Goal: Information Seeking & Learning: Find specific fact

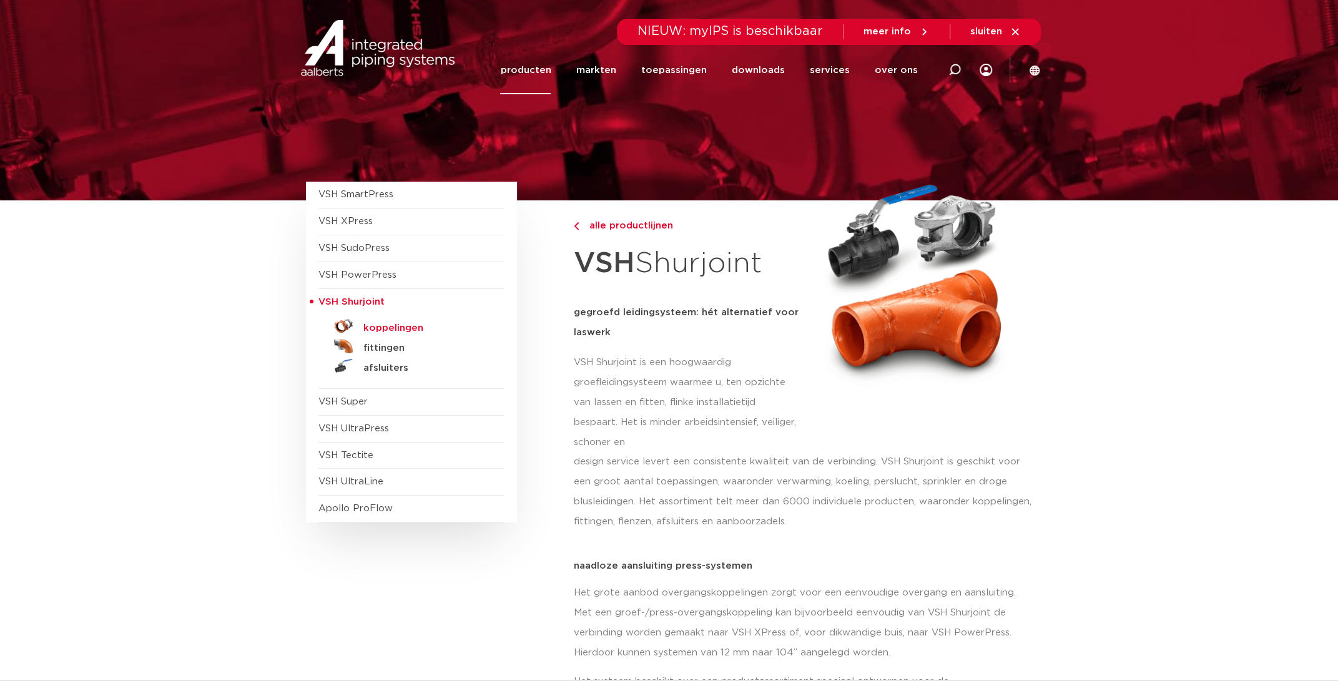
click at [398, 330] on h5 "koppelingen" at bounding box center [425, 328] width 124 height 11
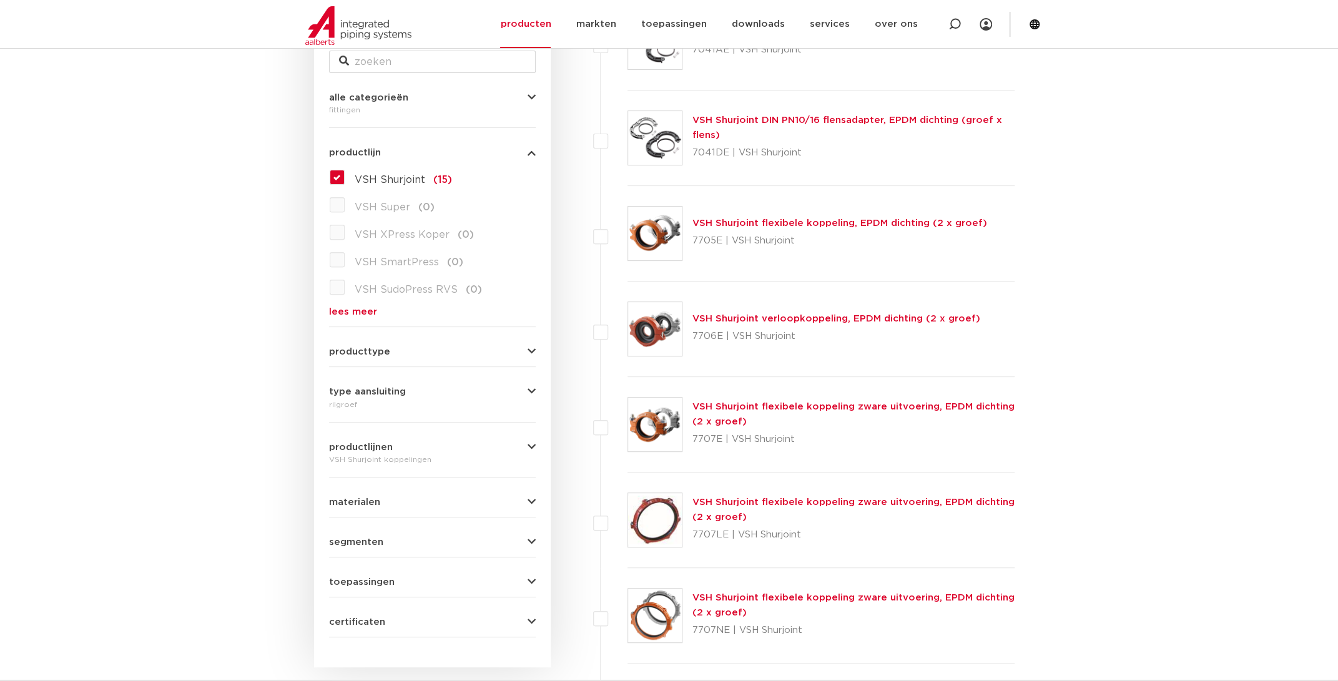
scroll to position [137, 0]
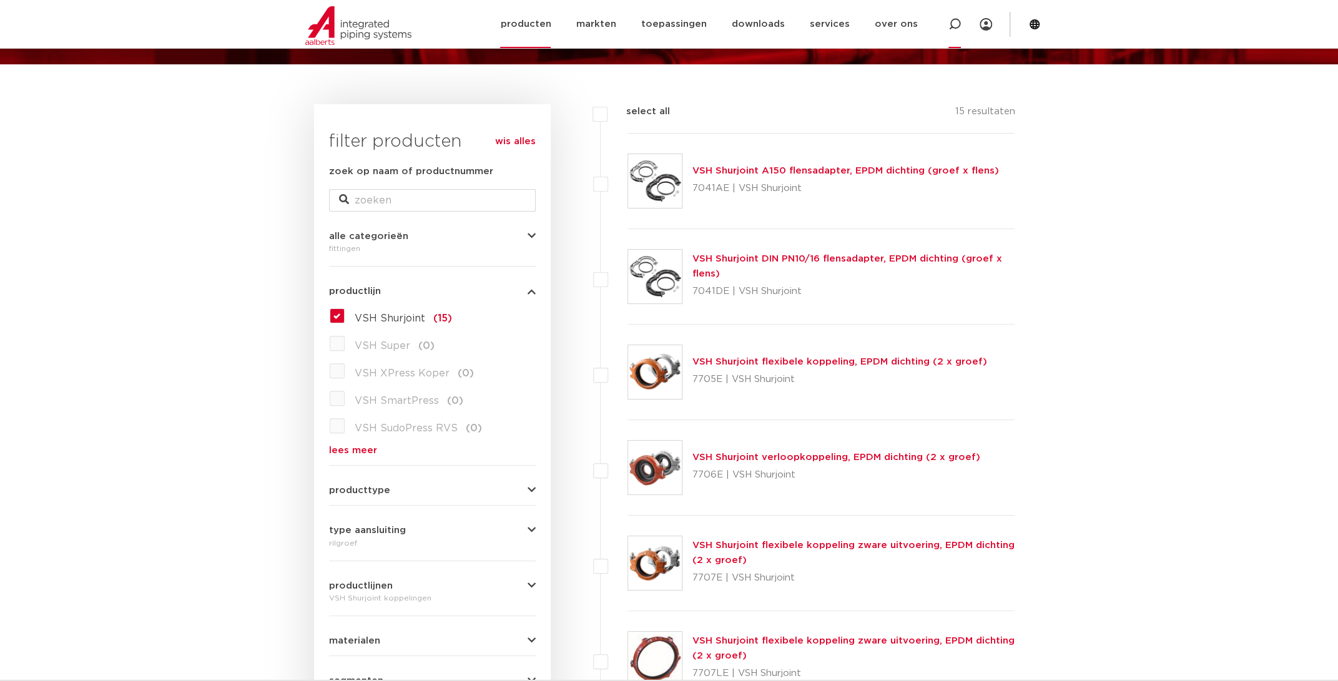
click at [958, 24] on icon at bounding box center [954, 24] width 12 height 12
type input "10z050030E01"
click at [928, 22] on input "10z050030E01" at bounding box center [768, 23] width 393 height 25
click button "Zoeken" at bounding box center [0, 0] width 0 height 0
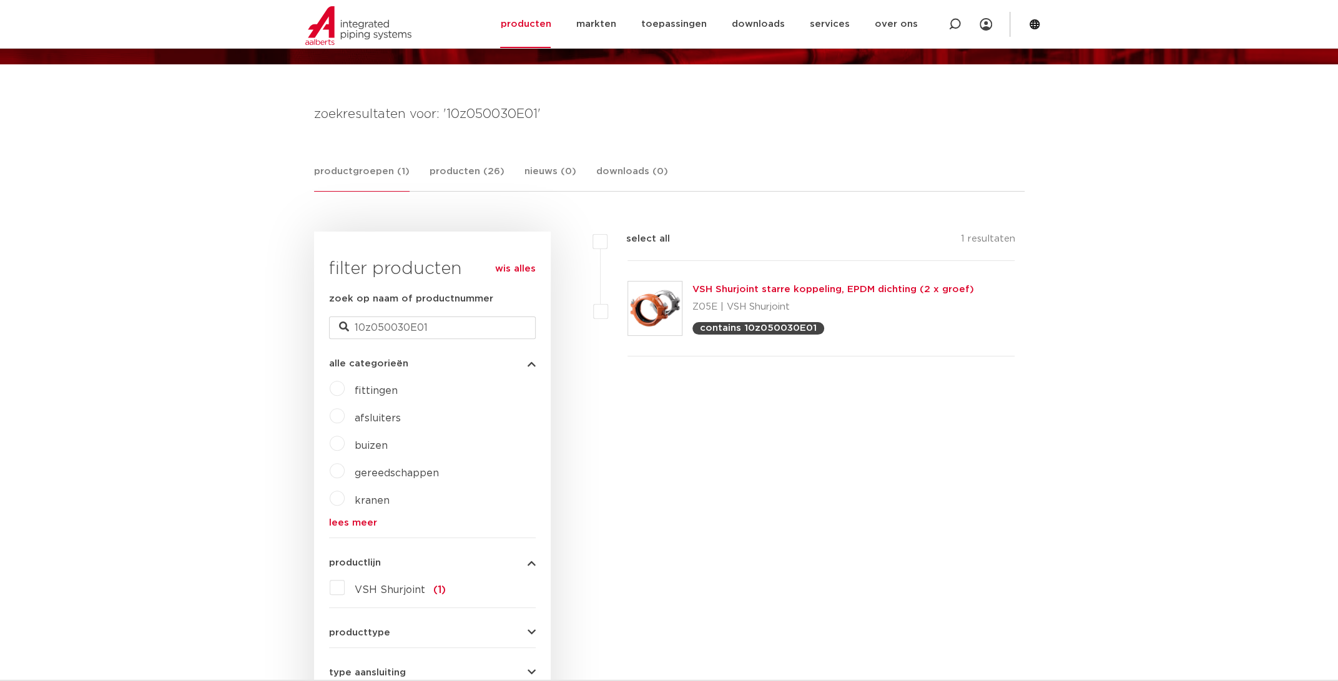
click at [794, 287] on link "VSH Shurjoint starre koppeling, EPDM dichting (2 x groef)" at bounding box center [833, 289] width 282 height 9
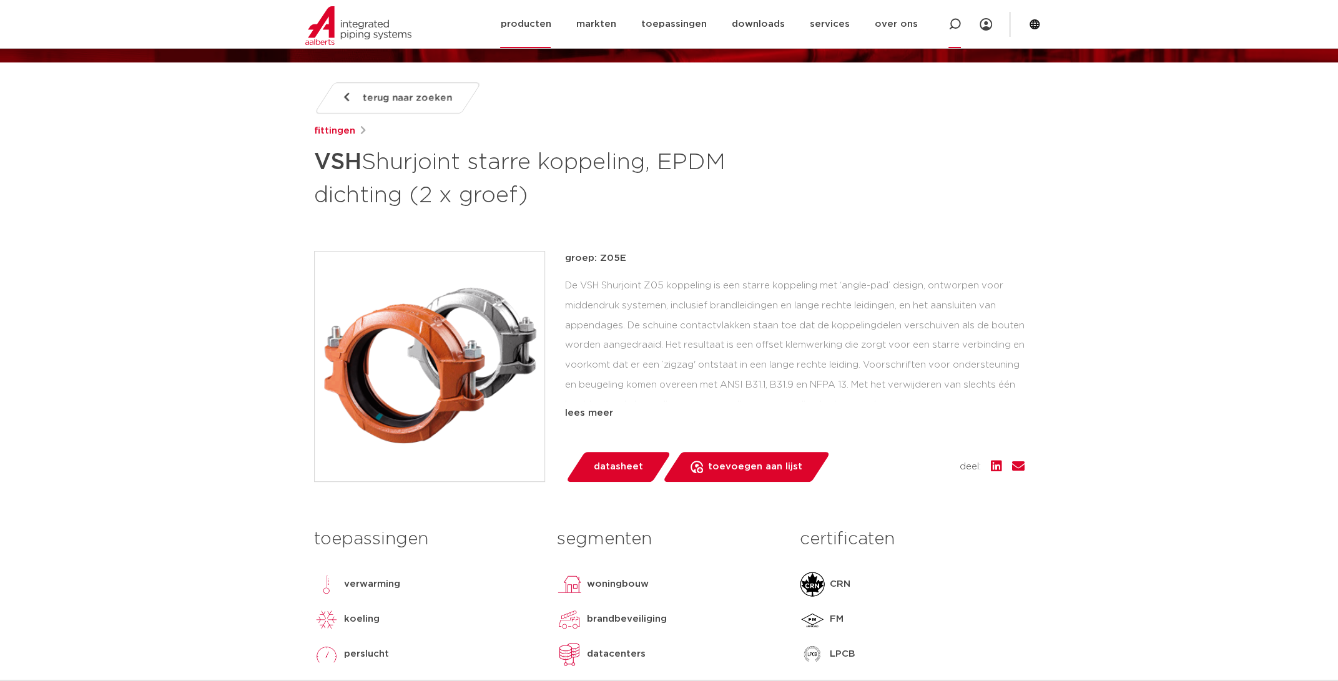
scroll to position [69, 0]
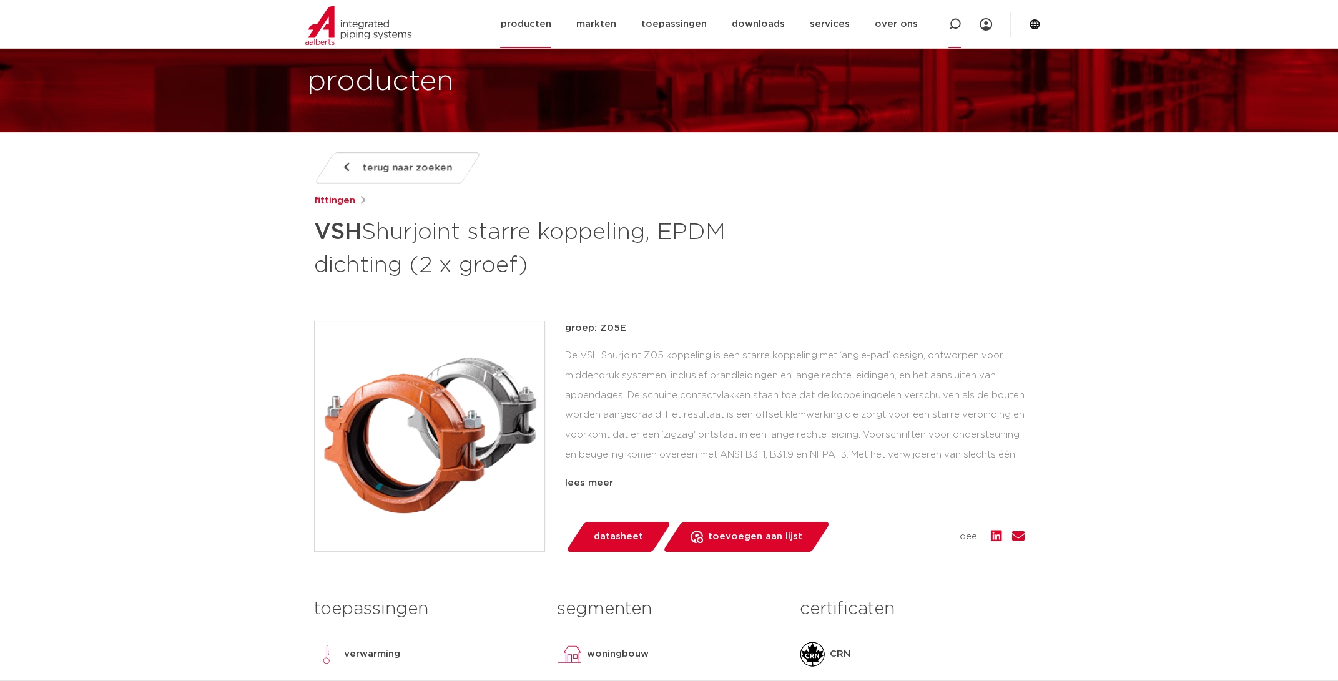
click at [958, 29] on icon at bounding box center [954, 24] width 12 height 12
type input "171100030001"
click button "Zoeken" at bounding box center [0, 0] width 0 height 0
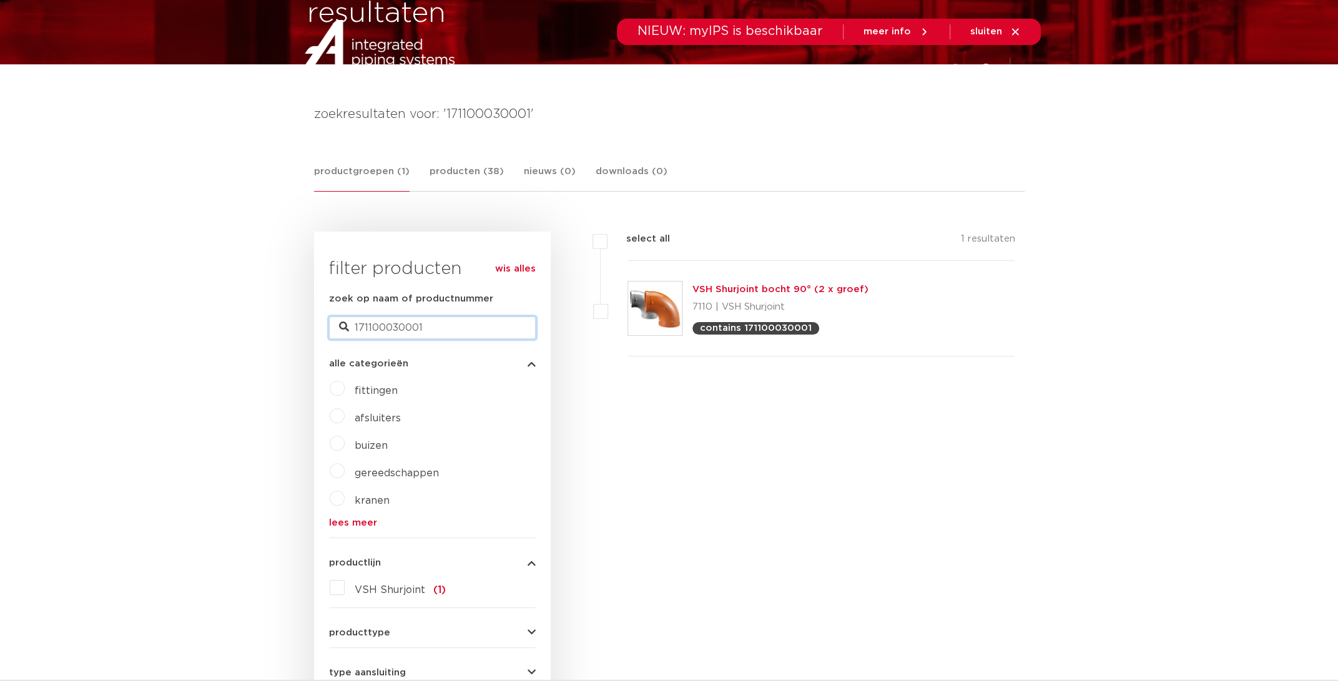
drag, startPoint x: 453, startPoint y: 323, endPoint x: 235, endPoint y: 339, distance: 217.9
type input "1121f"
drag, startPoint x: 240, startPoint y: 337, endPoint x: 247, endPoint y: 343, distance: 9.8
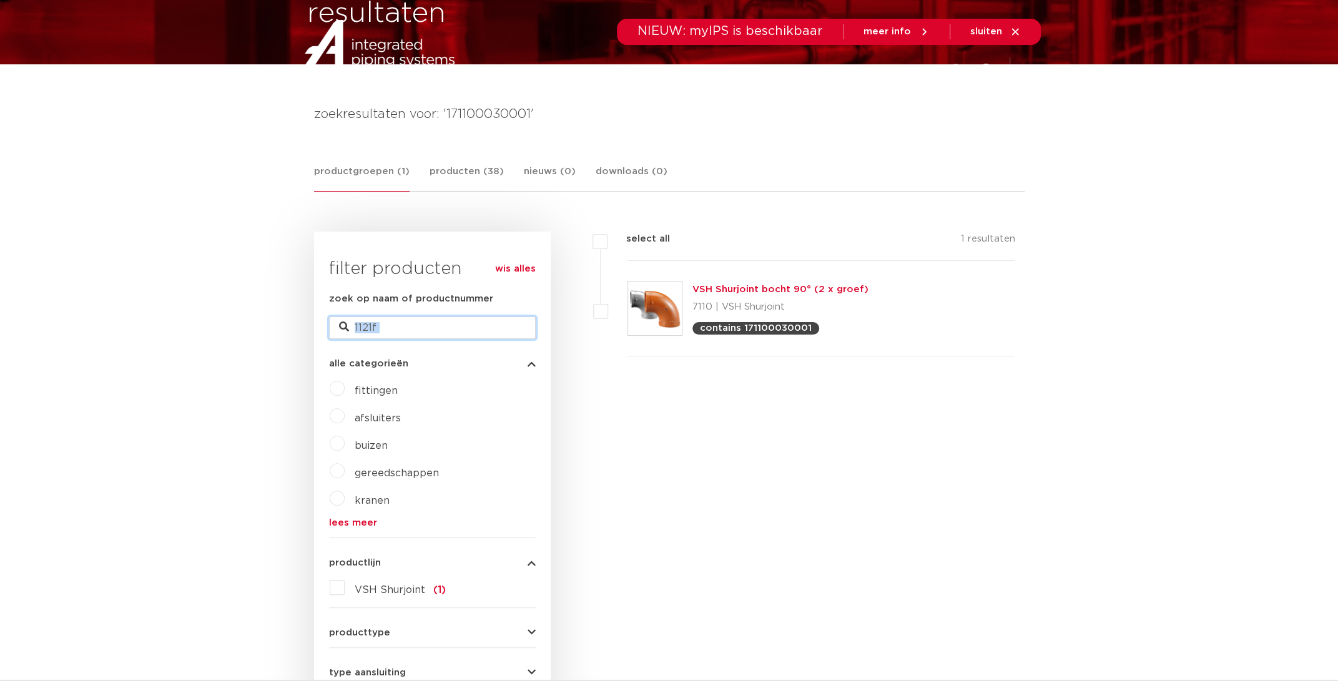
click at [430, 328] on input "1121f" at bounding box center [432, 328] width 207 height 22
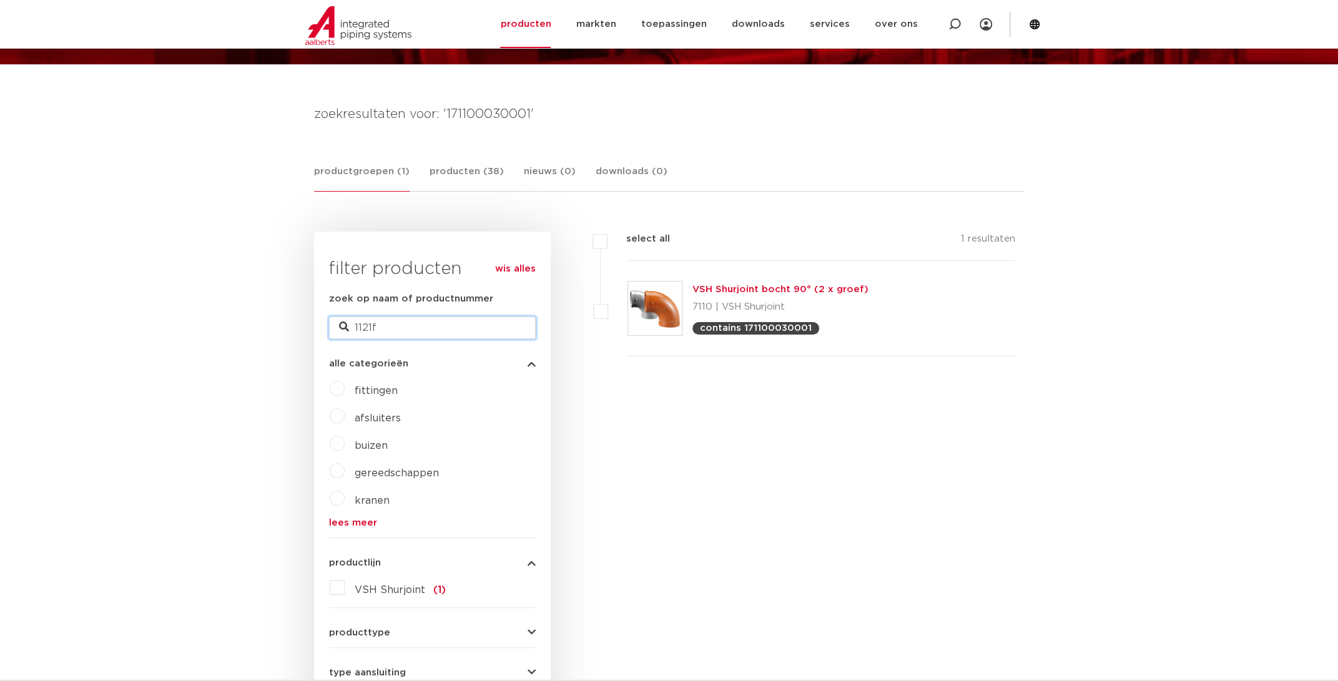
scroll to position [732, 0]
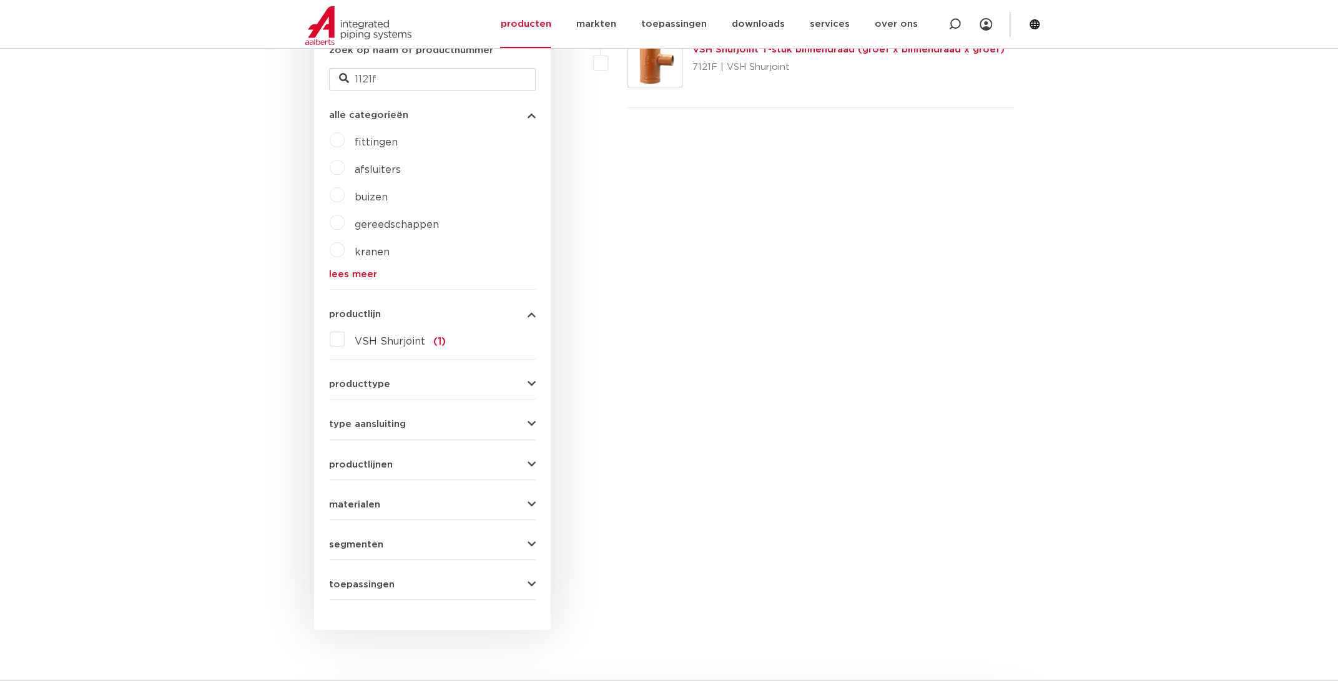
scroll to position [39, 0]
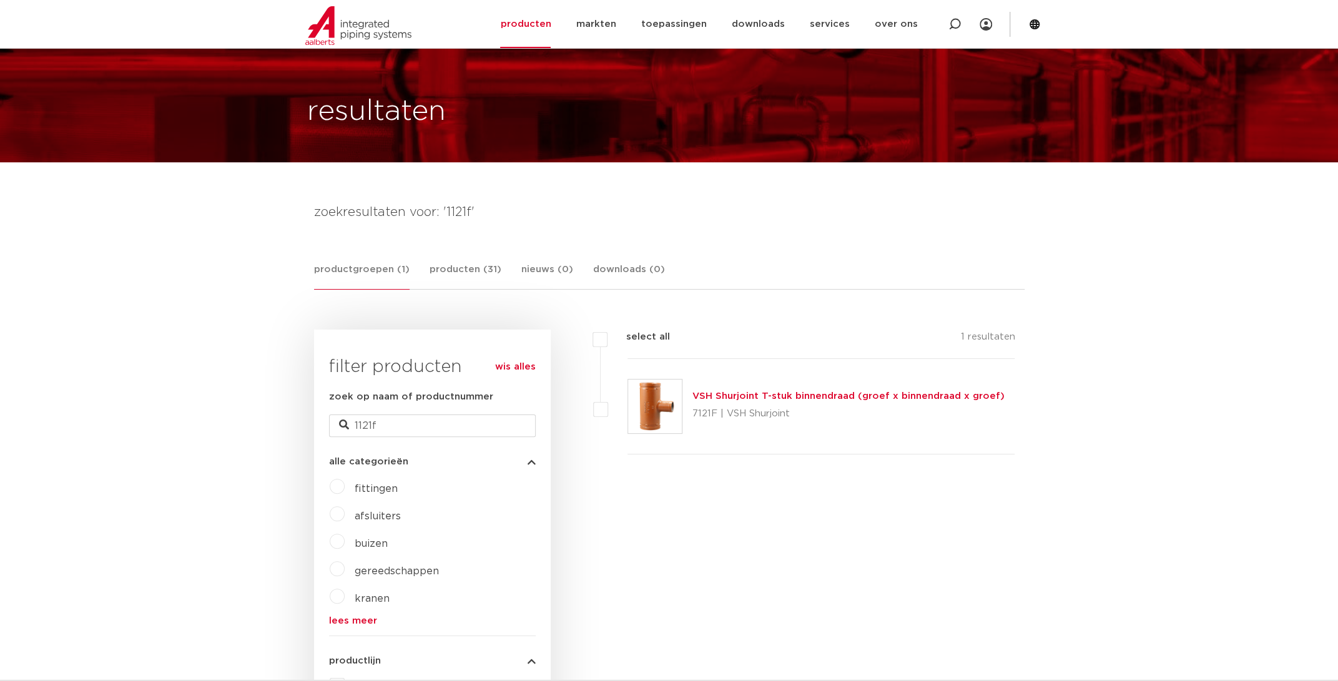
click at [767, 398] on link "VSH Shurjoint T-stuk binnendraad (groef x binnendraad x groef)" at bounding box center [848, 395] width 312 height 9
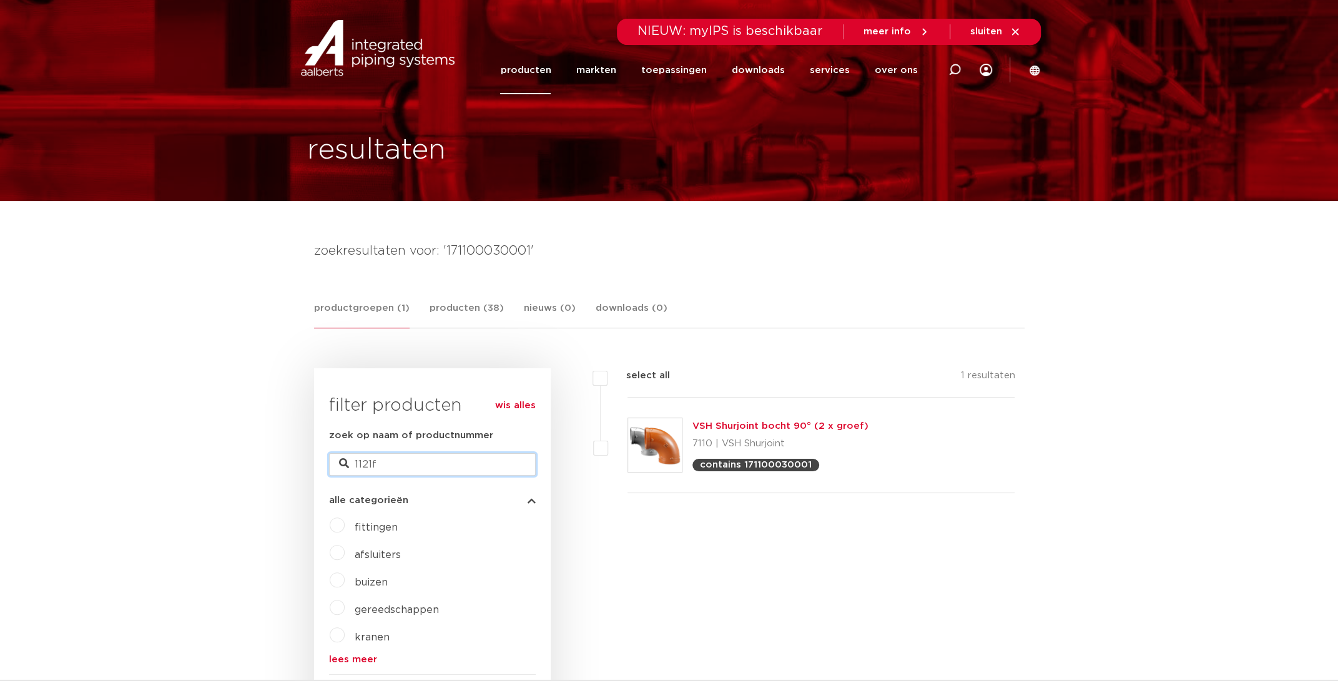
drag, startPoint x: 380, startPoint y: 461, endPoint x: 298, endPoint y: 460, distance: 81.8
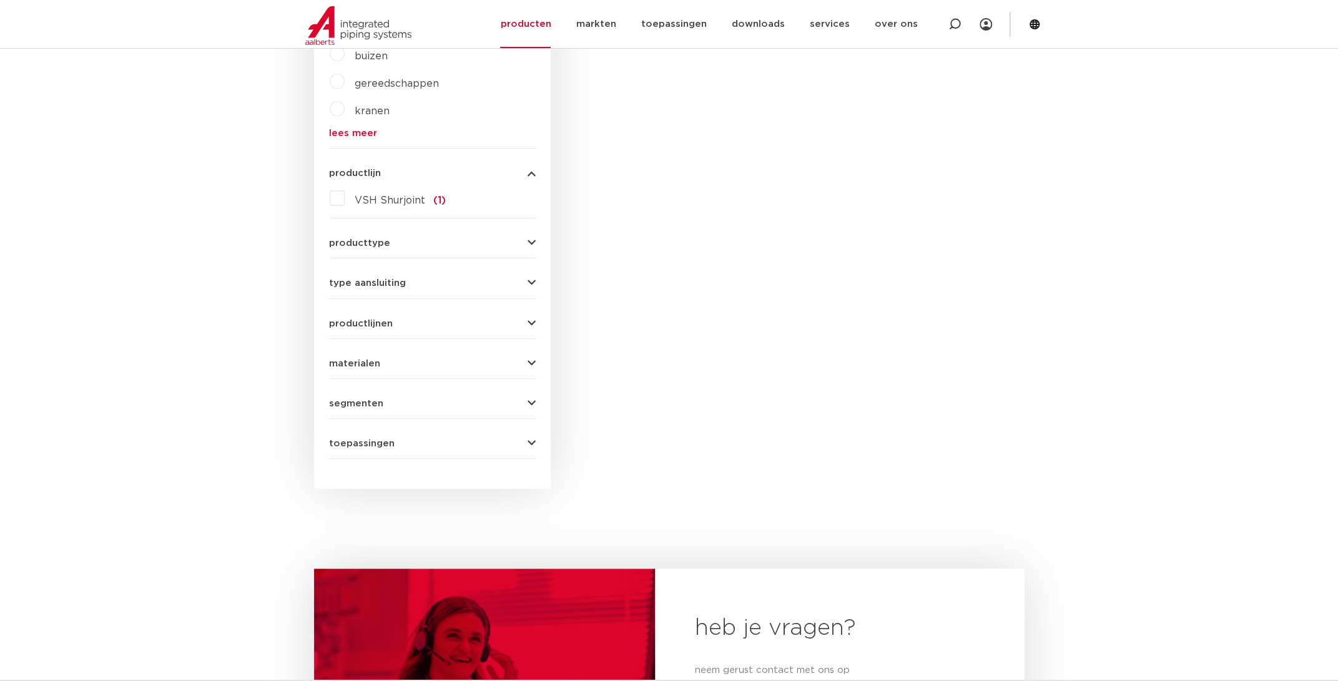
scroll to position [179, 0]
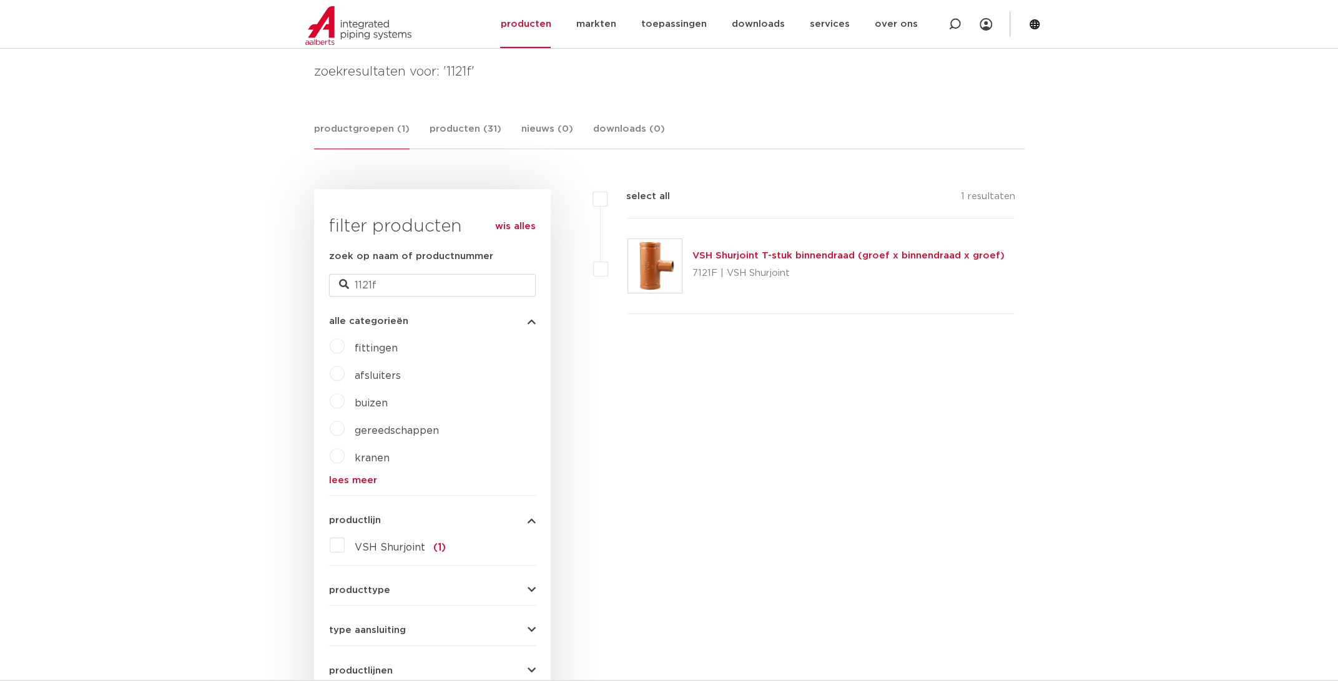
click at [774, 252] on link "VSH Shurjoint T-stuk binnendraad (groef x binnendraad x groef)" at bounding box center [848, 255] width 312 height 9
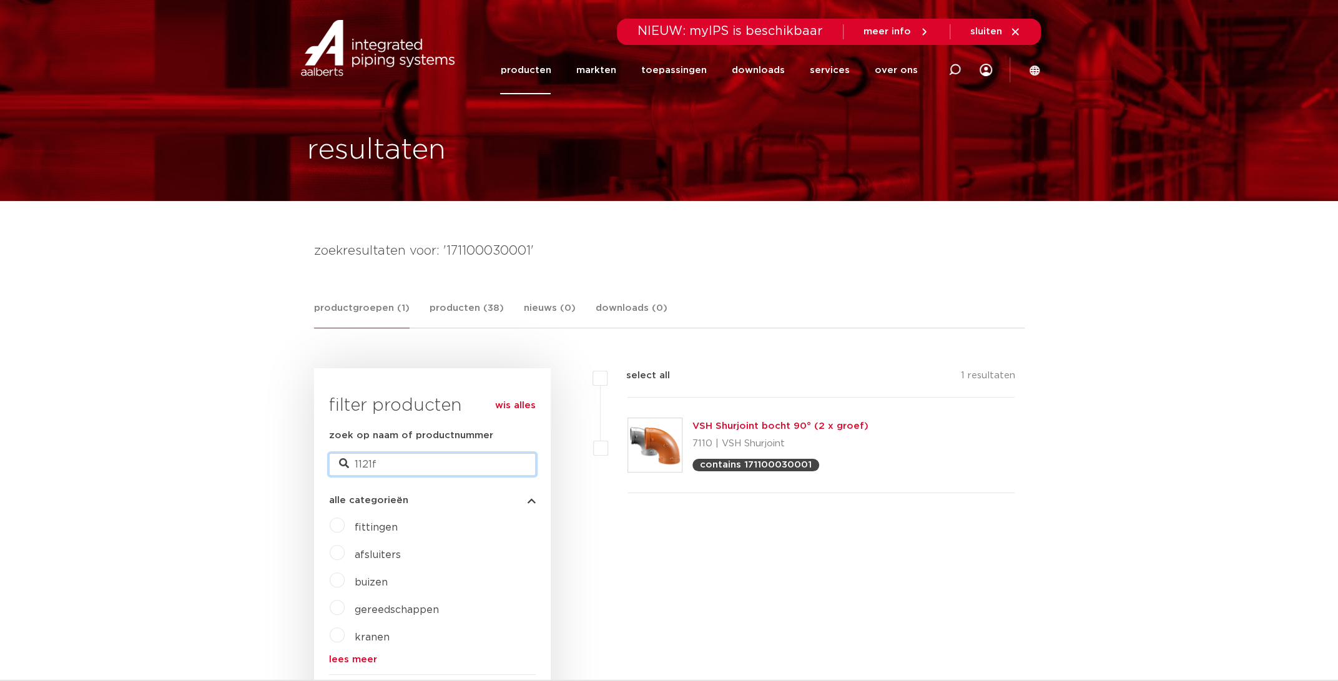
drag, startPoint x: 273, startPoint y: 457, endPoint x: 123, endPoint y: 455, distance: 150.5
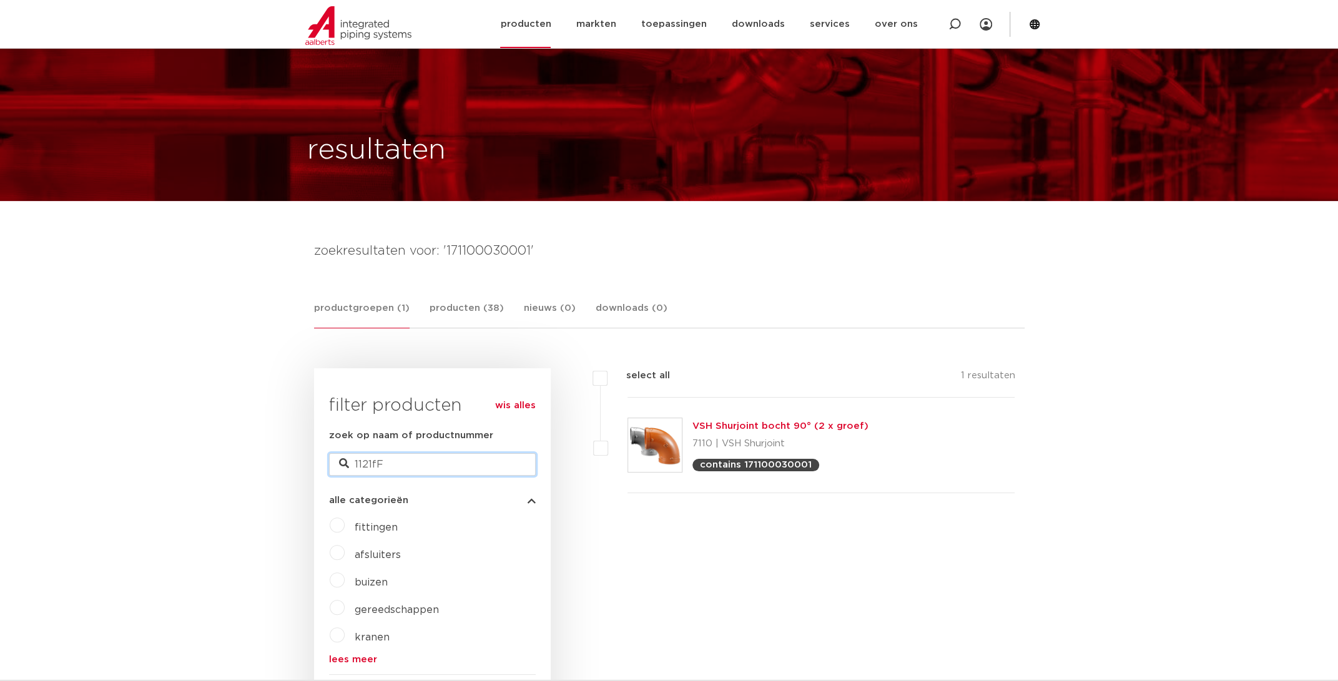
scroll to position [596, 0]
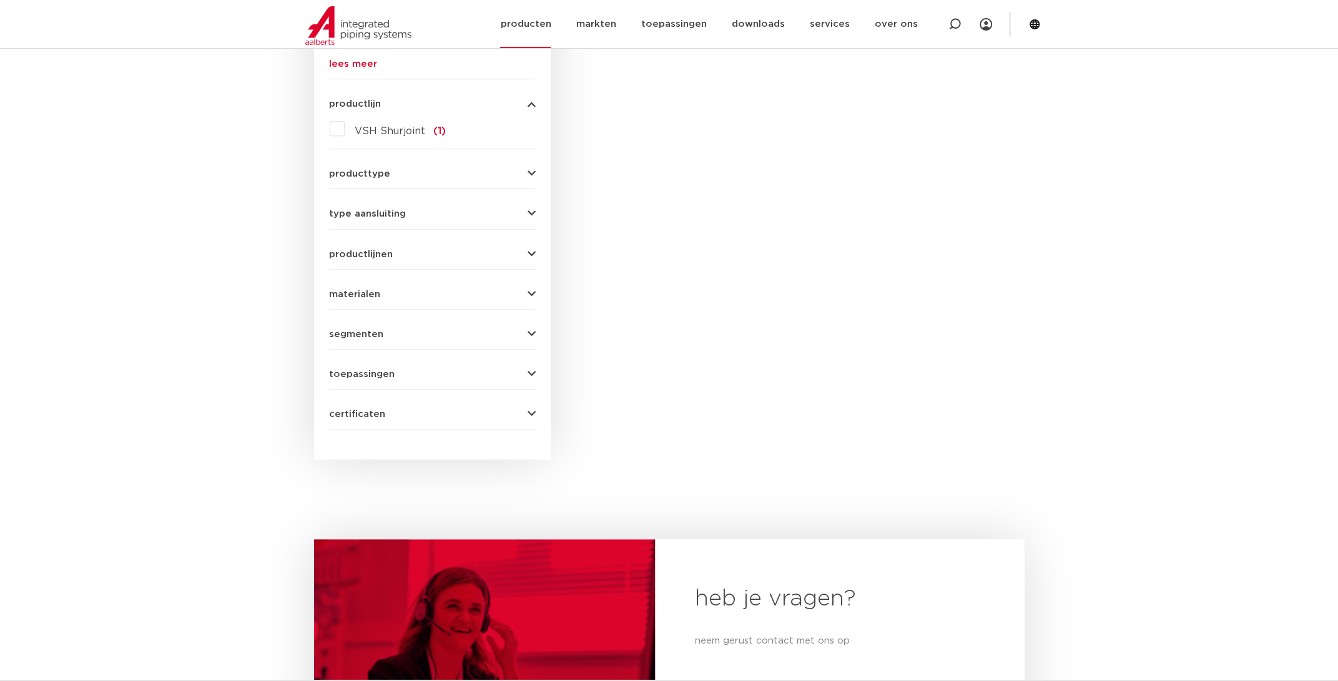
type input "1121fF"
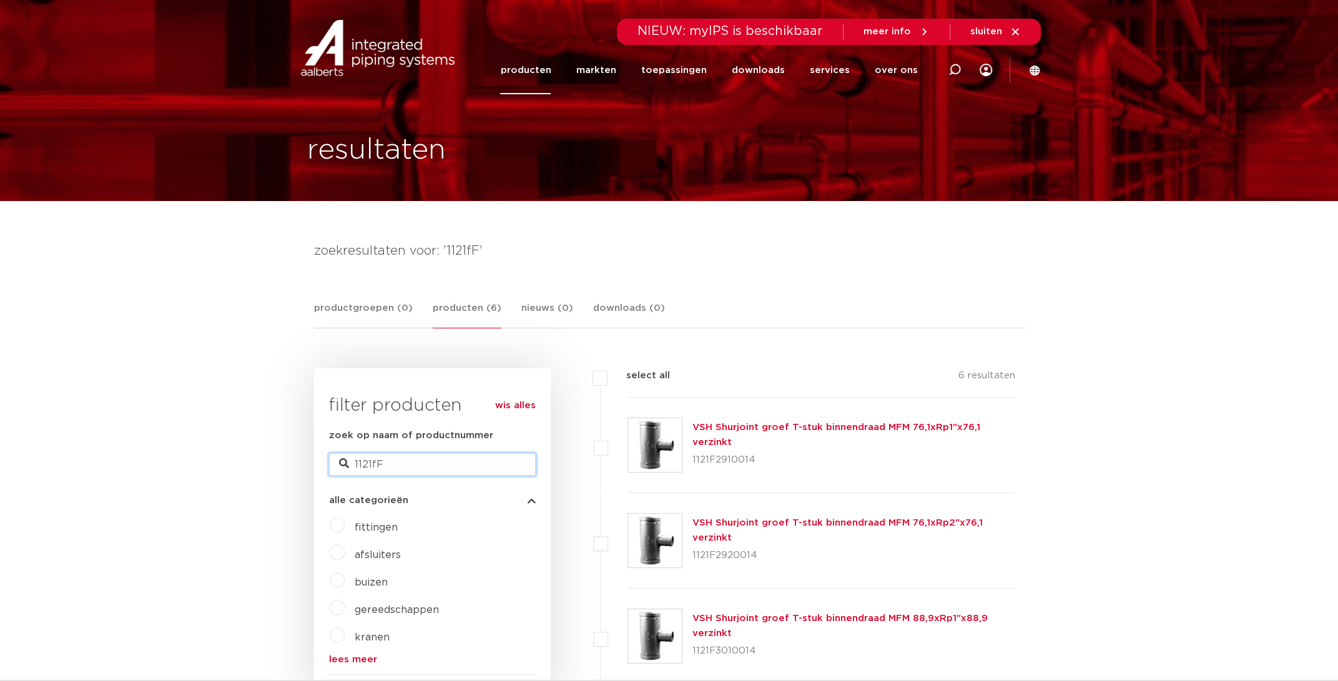
click at [387, 463] on input "1121fF" at bounding box center [432, 464] width 207 height 22
click at [513, 59] on link "producten" at bounding box center [525, 70] width 51 height 48
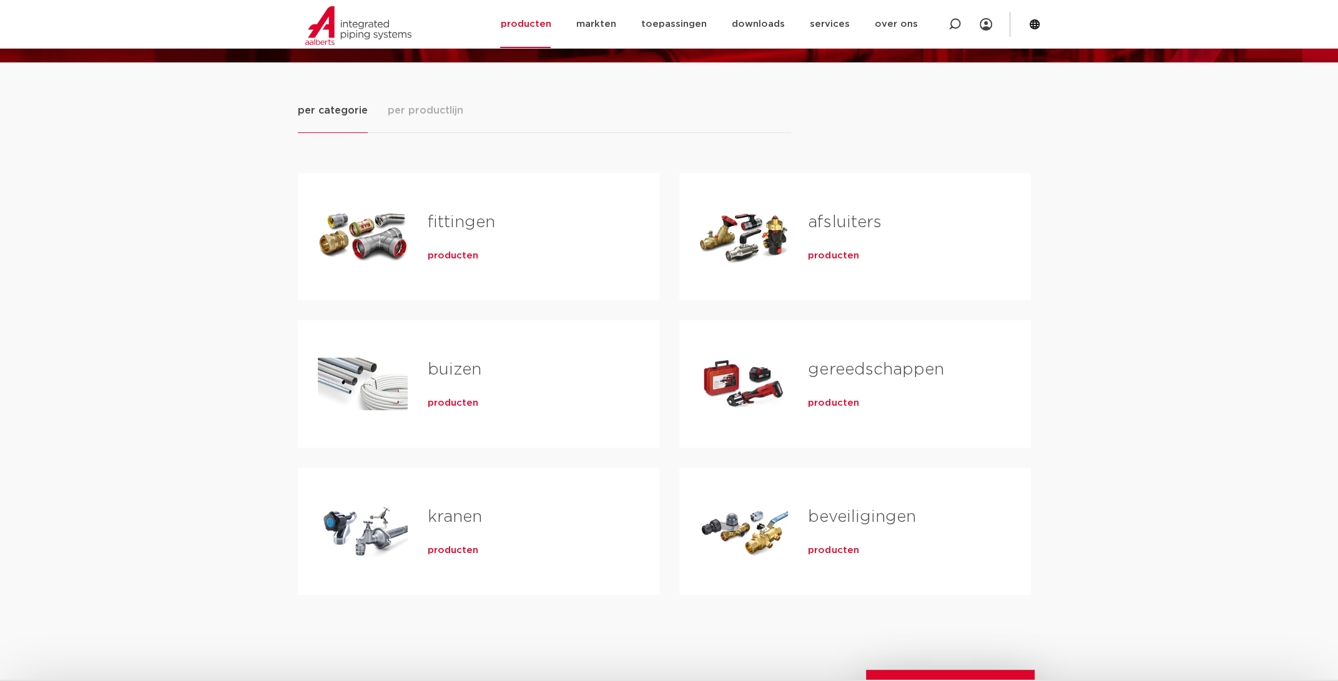
scroll to position [208, 0]
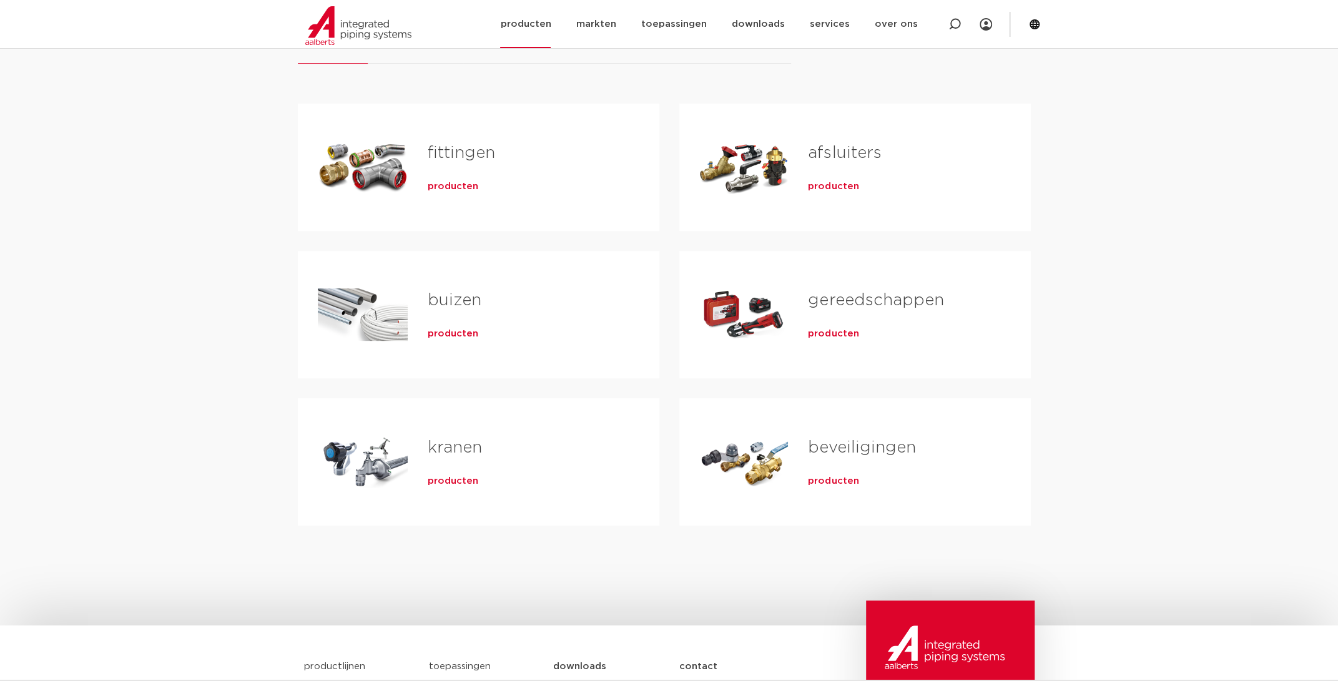
click at [942, 20] on div at bounding box center [955, 24] width 50 height 48
drag, startPoint x: 771, startPoint y: 21, endPoint x: 533, endPoint y: 27, distance: 238.0
click at [533, 27] on div "Zoeken" at bounding box center [697, 24] width 580 height 35
click at [643, 20] on input "Zoeken" at bounding box center [768, 23] width 393 height 25
drag, startPoint x: 642, startPoint y: 23, endPoint x: 584, endPoint y: 36, distance: 59.4
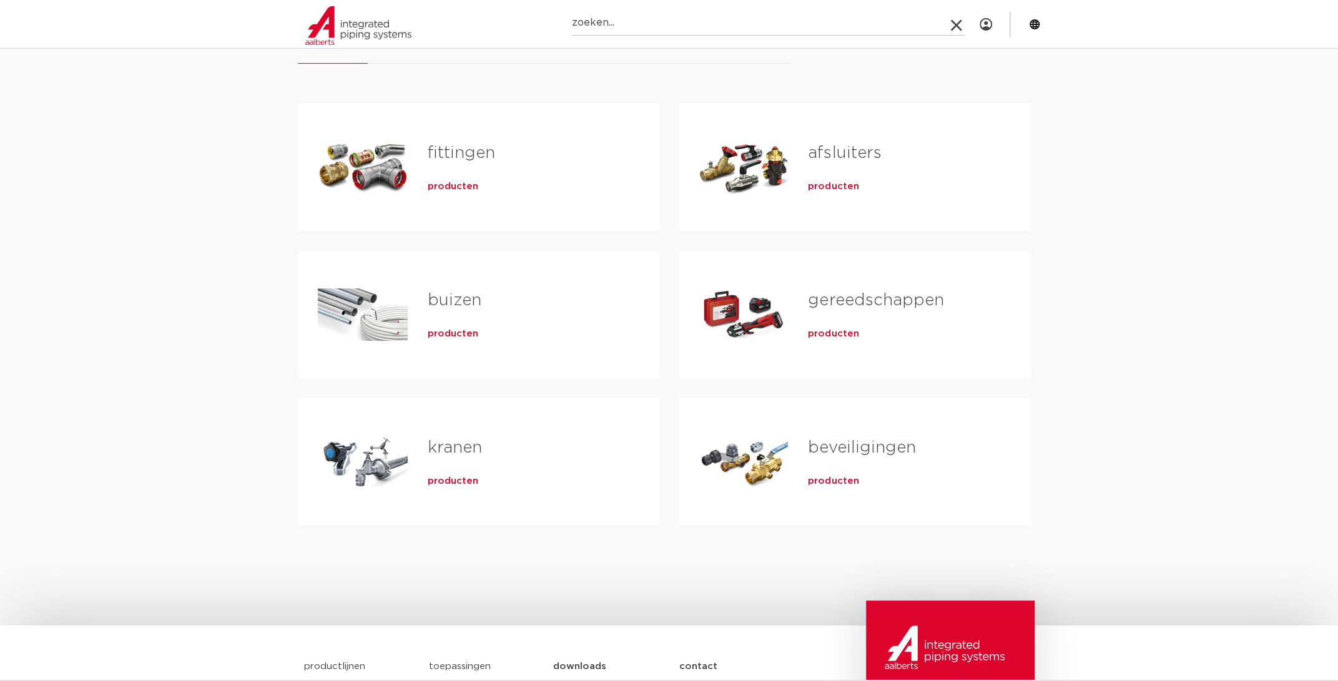
click at [584, 36] on div "Zoeken" at bounding box center [768, 26] width 393 height 31
click at [641, 22] on input "Zoeken" at bounding box center [768, 23] width 393 height 25
click at [641, 24] on input "Zoeken" at bounding box center [768, 23] width 393 height 25
click at [642, 22] on input "Zoeken" at bounding box center [768, 23] width 393 height 25
click at [249, 302] on div "per categorie per productlijn fittingen producten buizen producten" at bounding box center [669, 309] width 1338 height 633
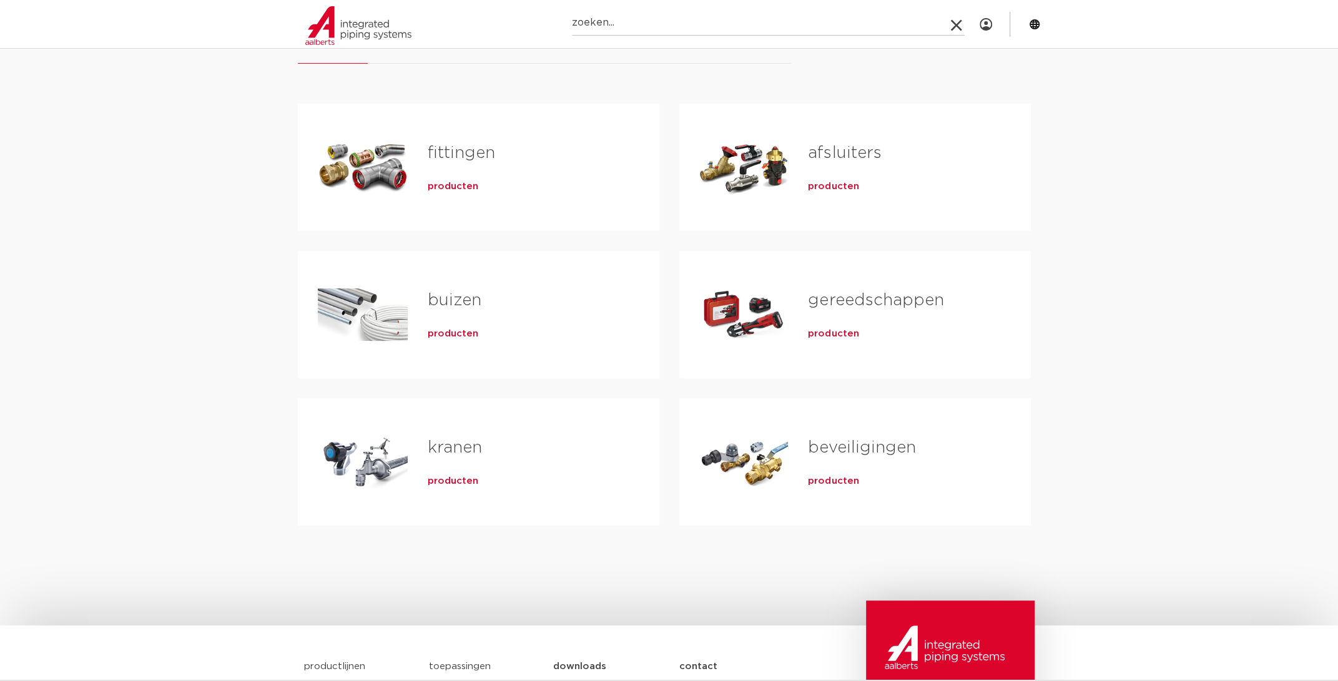
click at [629, 22] on input "Zoeken" at bounding box center [768, 23] width 393 height 25
click at [616, 25] on input "Zoeken" at bounding box center [768, 23] width 393 height 25
type input "1121F3029013"
click button "Zoeken" at bounding box center [0, 0] width 0 height 0
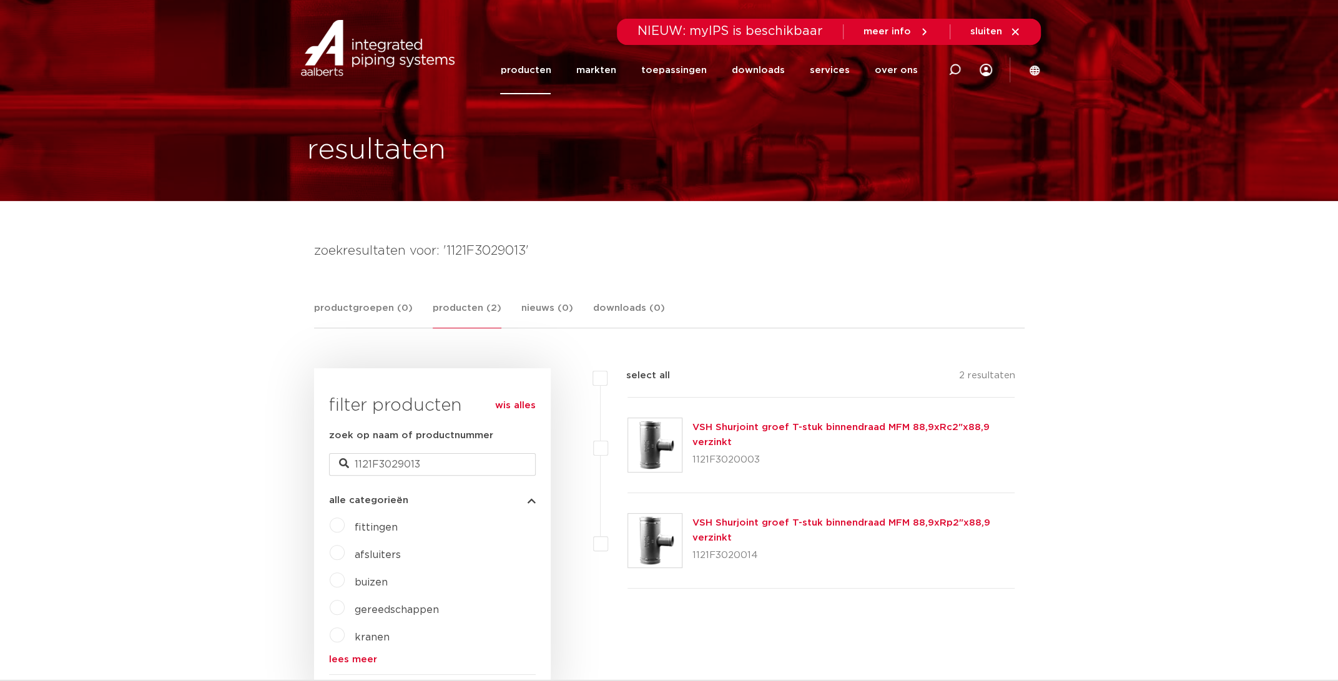
click at [824, 423] on link "VSH Shurjoint groef T-stuk binnendraad MFM 88,9xRc2"x88,9 verzinkt" at bounding box center [840, 435] width 297 height 24
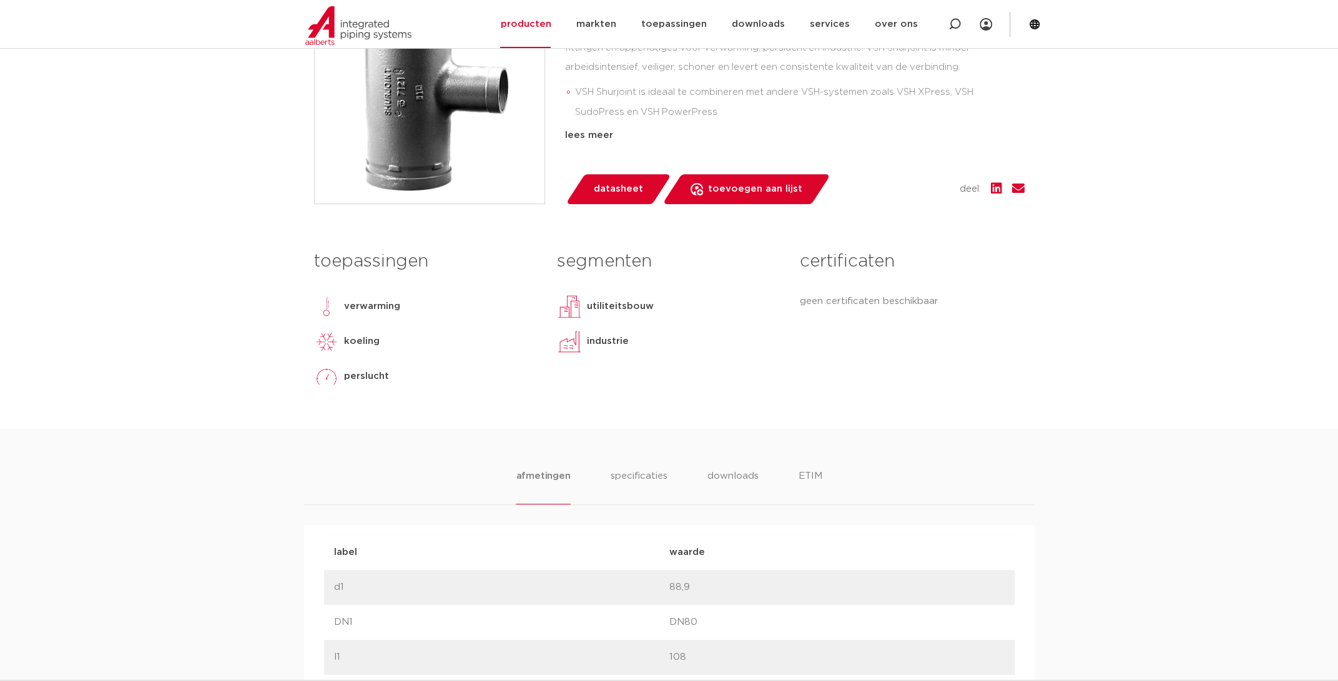
scroll to position [69, 0]
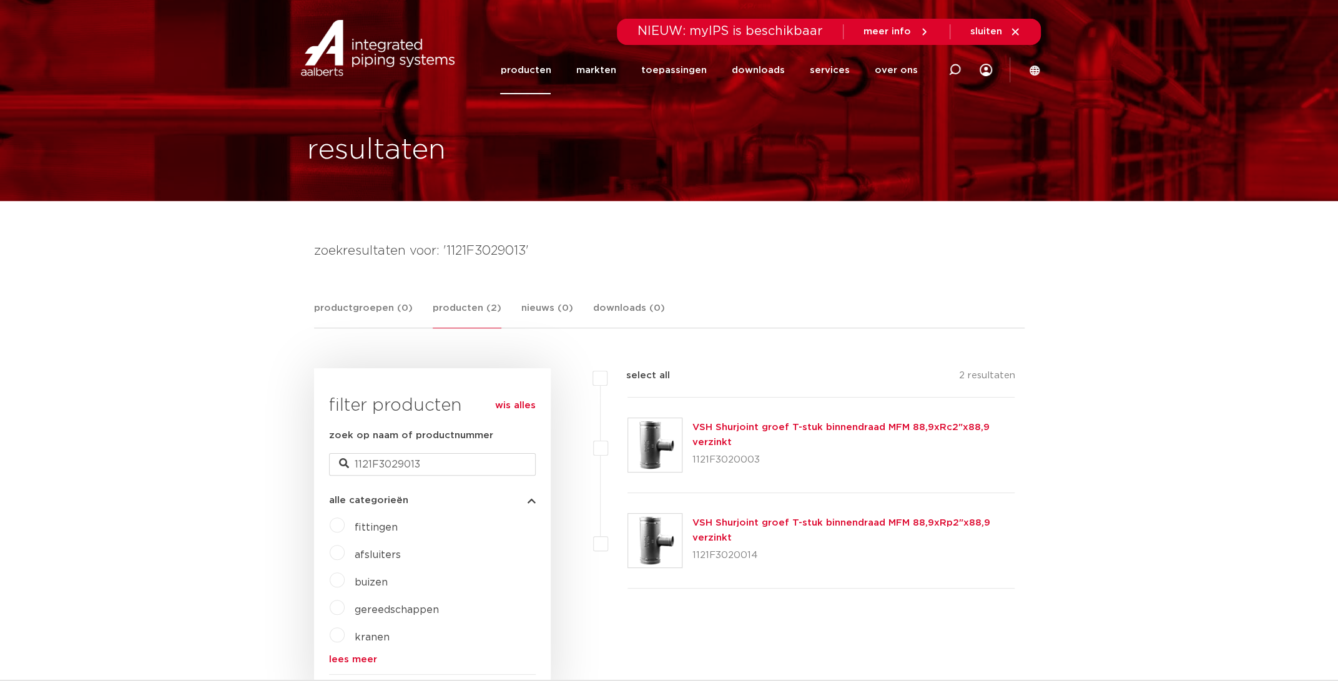
click at [792, 519] on link "VSH Shurjoint groef T-stuk binnendraad MFM 88,9xRp2"x88,9 verzinkt" at bounding box center [841, 530] width 298 height 24
